Goal: Information Seeking & Learning: Find specific fact

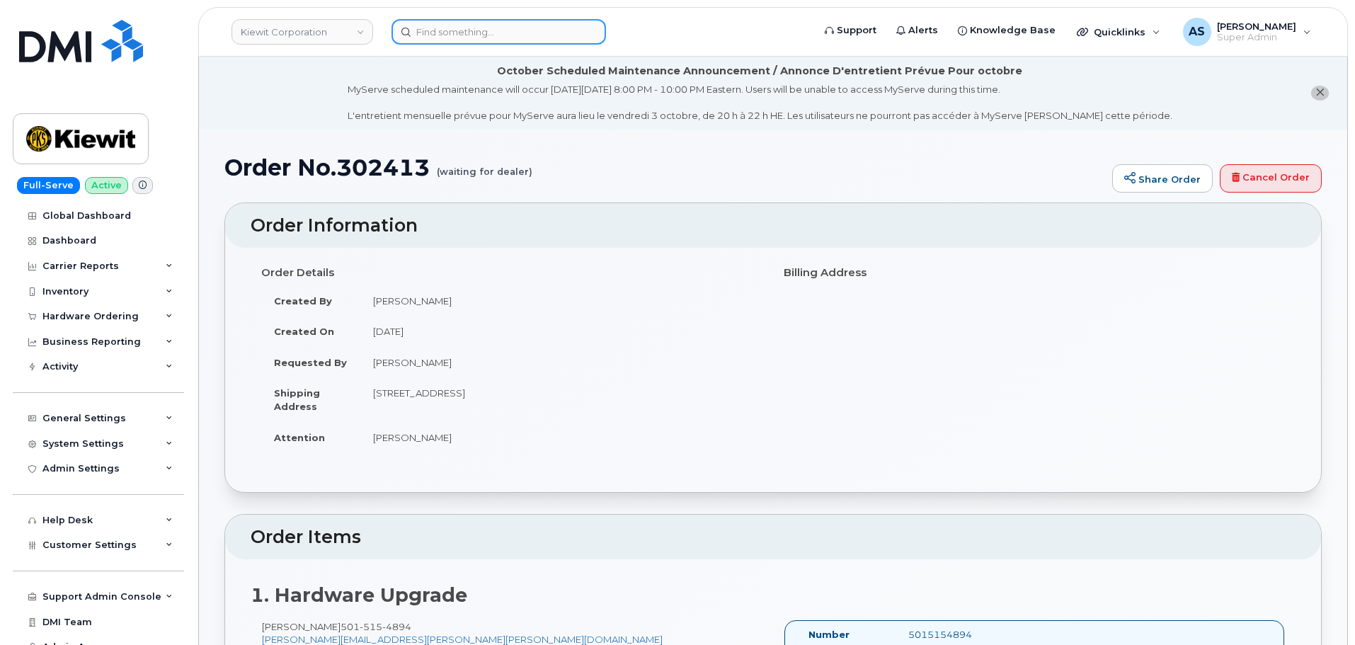
click at [520, 19] on input at bounding box center [499, 31] width 215 height 25
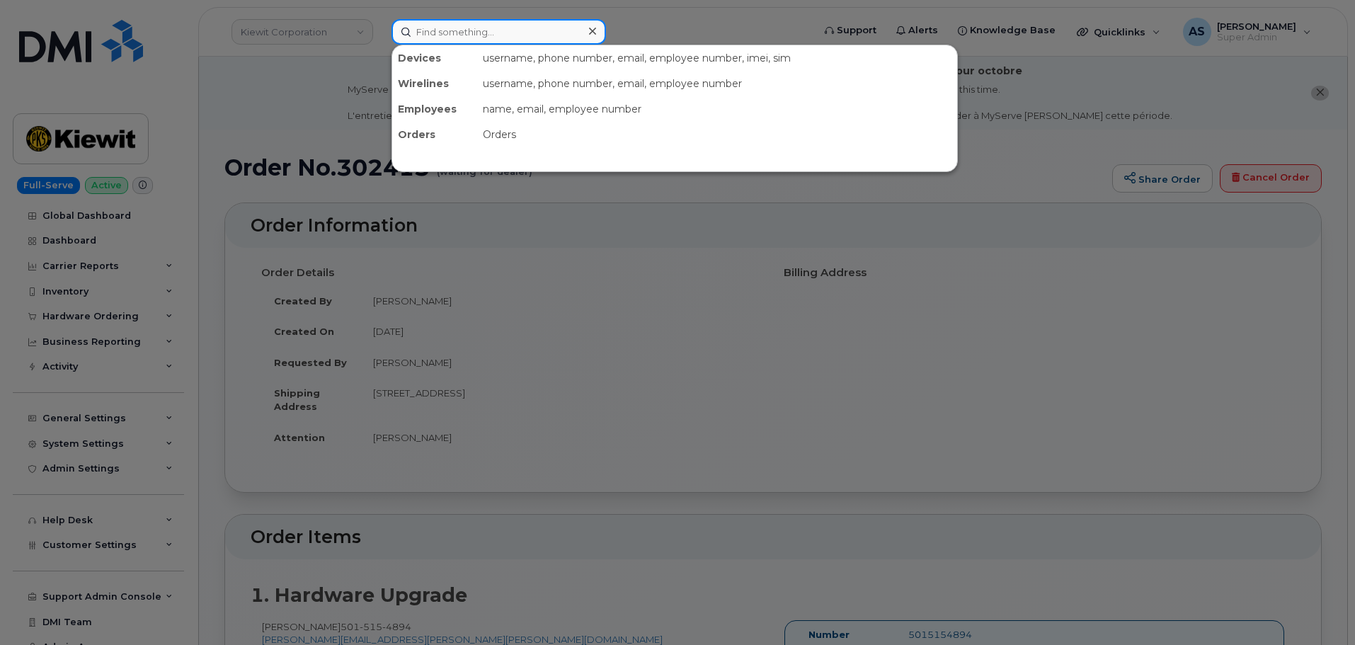
paste input "3618281202"
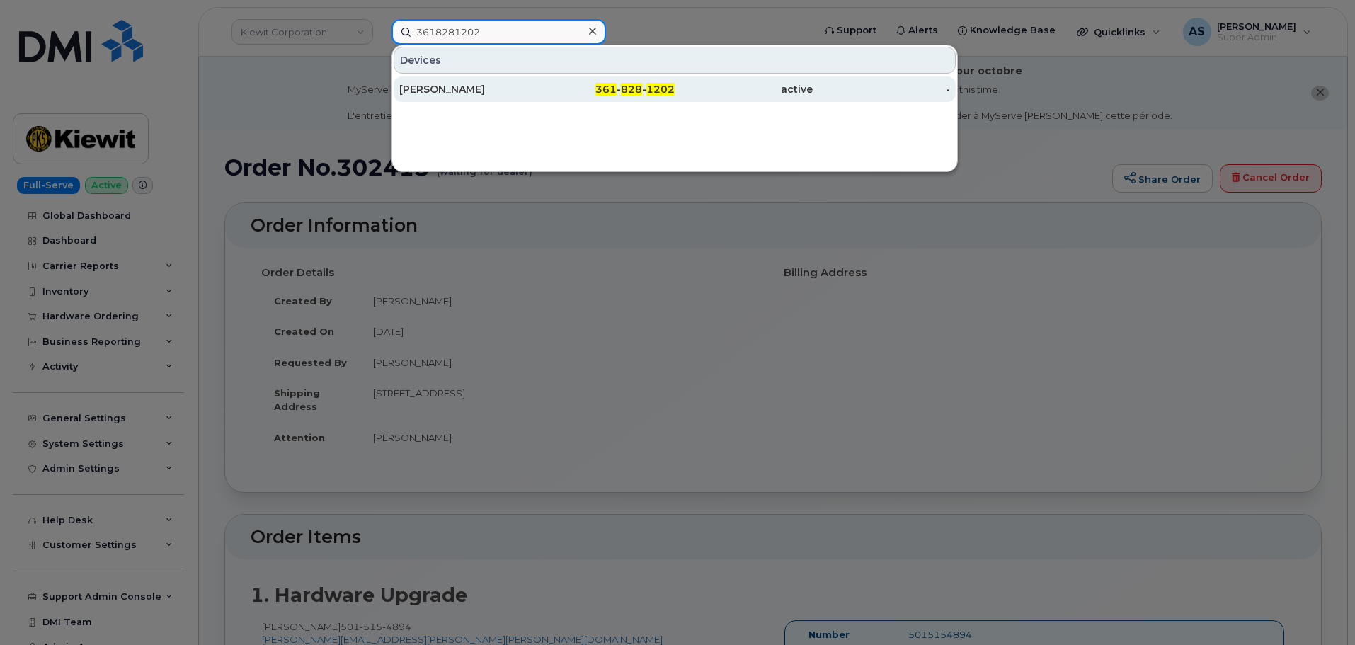
type input "3618281202"
click at [511, 95] on div "[PERSON_NAME]" at bounding box center [468, 89] width 138 height 14
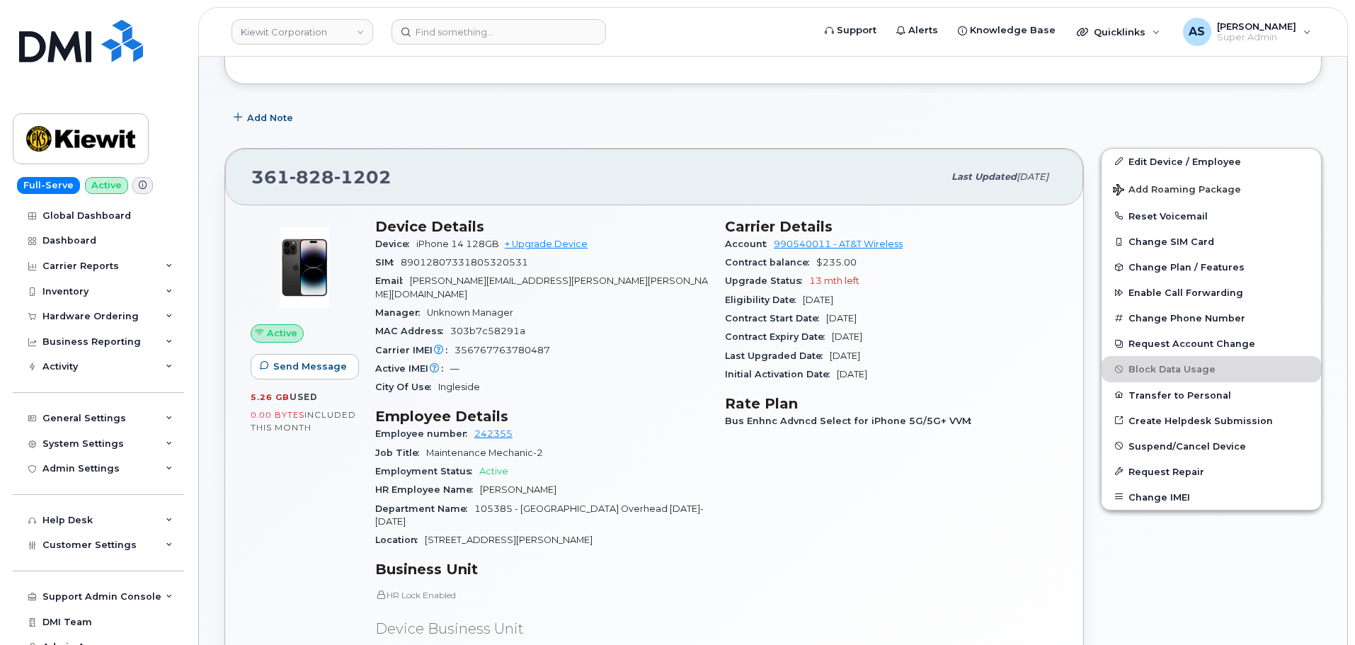
scroll to position [283, 0]
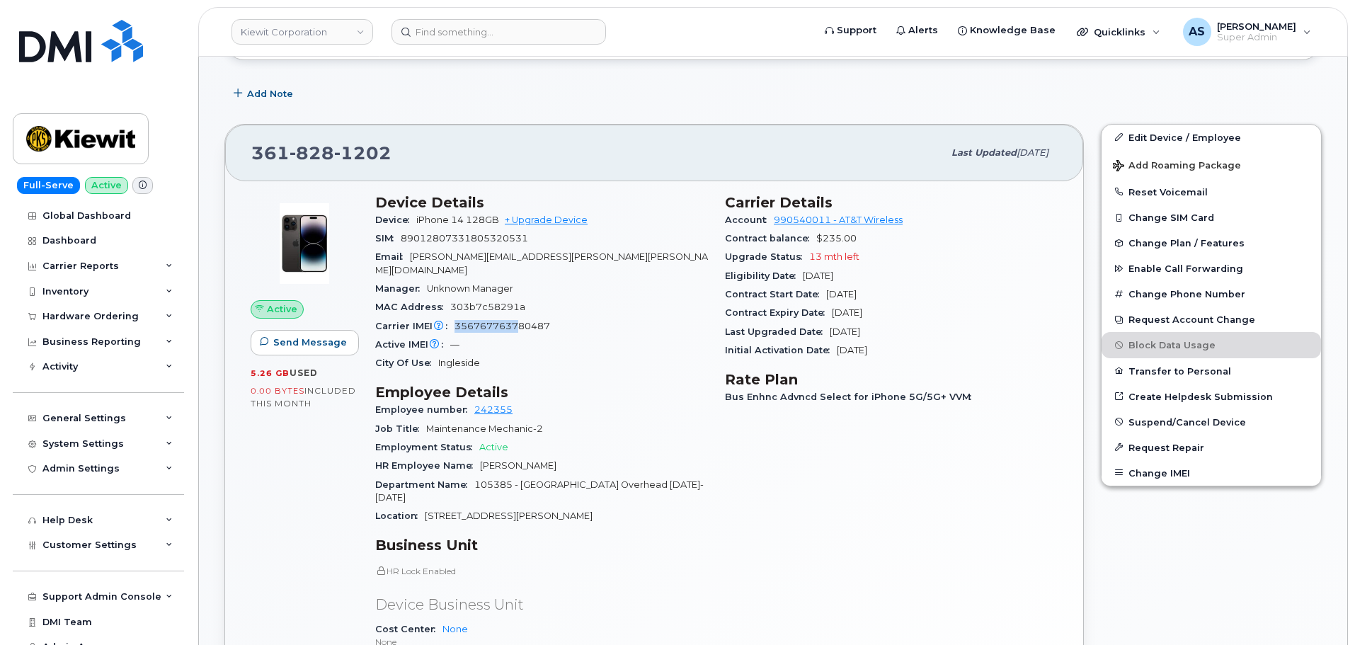
drag, startPoint x: 454, startPoint y: 312, endPoint x: 516, endPoint y: 321, distance: 62.9
click at [516, 321] on div "Carrier IMEI Carrier IMEI is reported during the last billing cycle or change o…" at bounding box center [541, 326] width 333 height 18
click at [600, 358] on div "Device Details Device iPhone 14 128GB + Upgrade Device SIM 89012807331805320531…" at bounding box center [542, 477] width 350 height 583
click at [579, 336] on div "Active IMEI Active IMEI is refreshed daily with a delay of up to 48 hours follo…" at bounding box center [541, 345] width 333 height 18
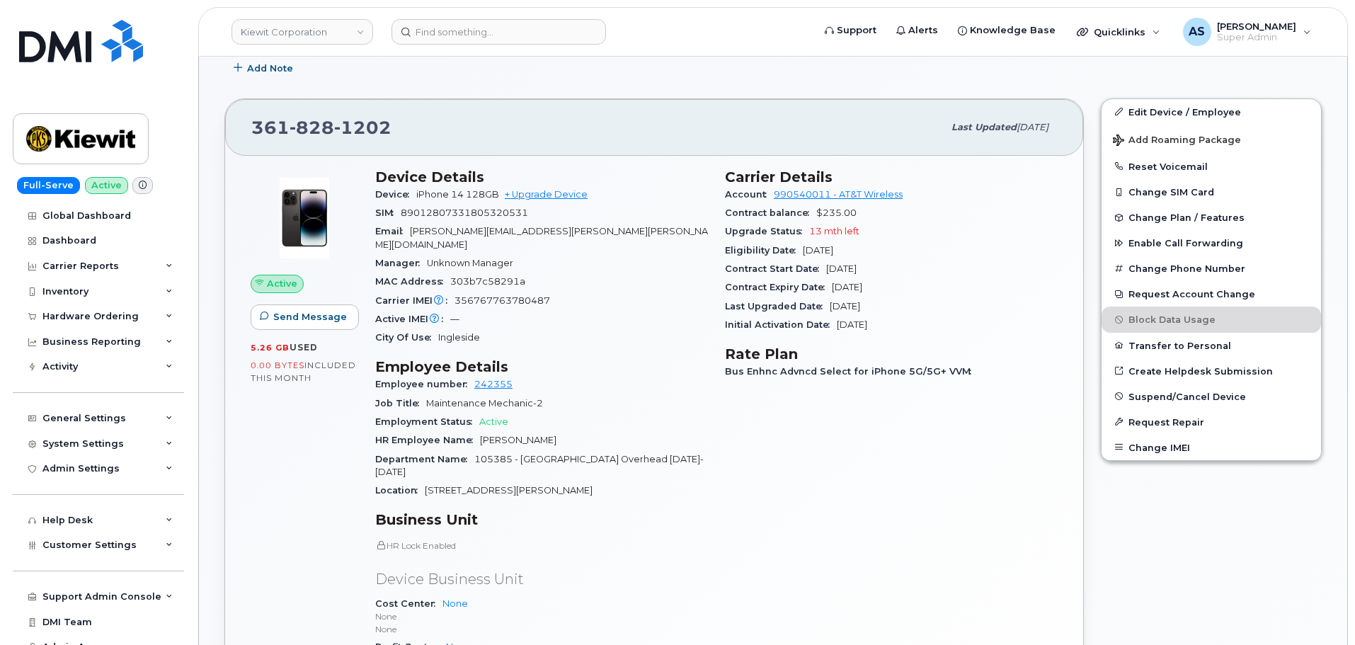
scroll to position [212, 0]
